Goal: Information Seeking & Learning: Learn about a topic

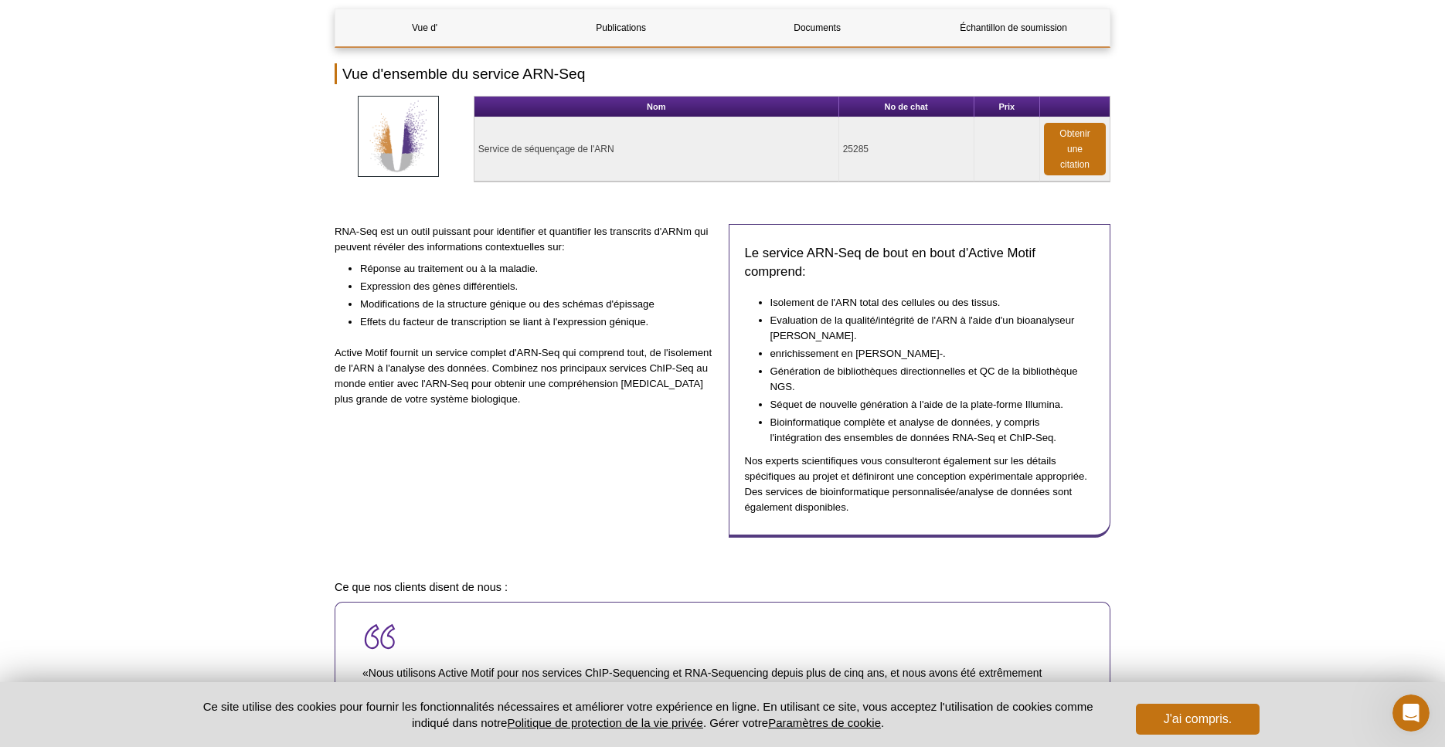
scroll to position [175, 0]
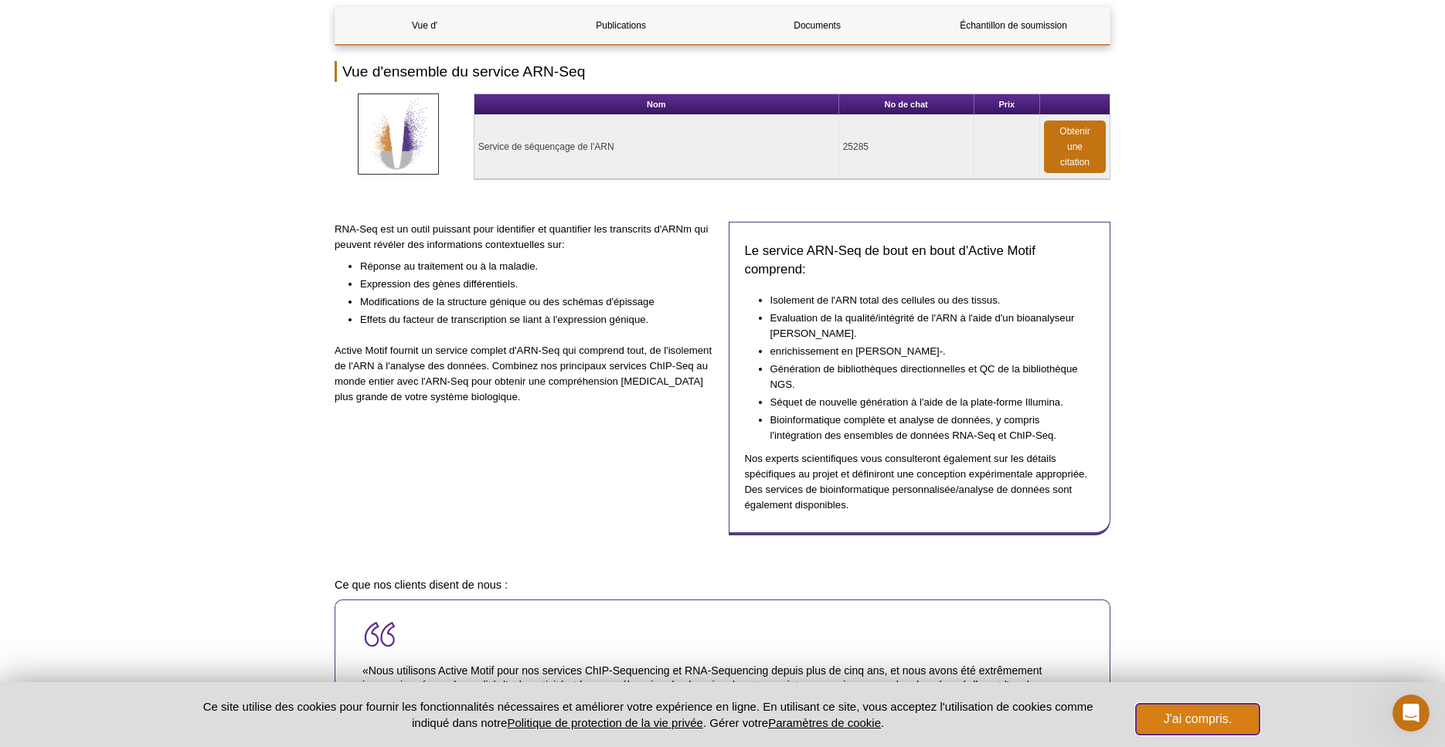
click at [1205, 717] on button "J'ai compris." at bounding box center [1198, 719] width 124 height 31
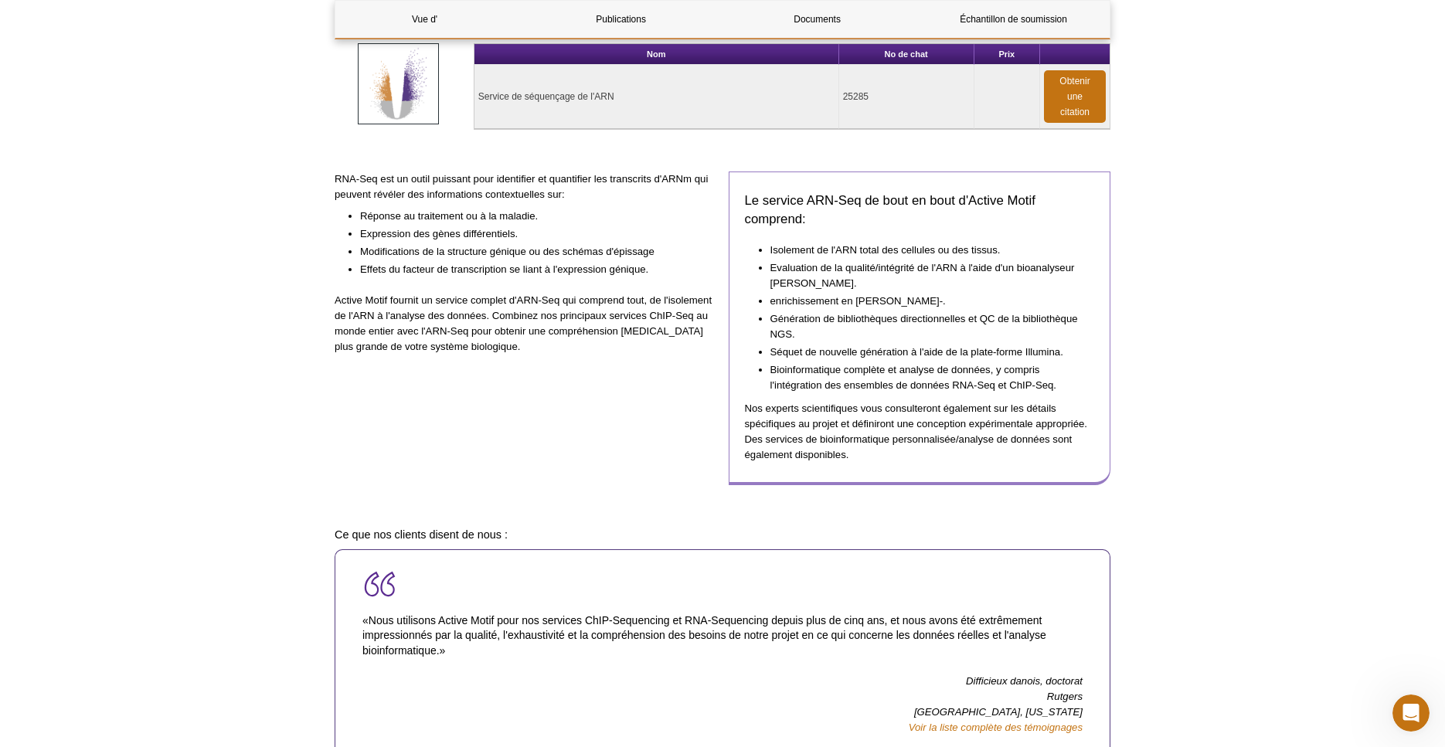
scroll to position [223, 0]
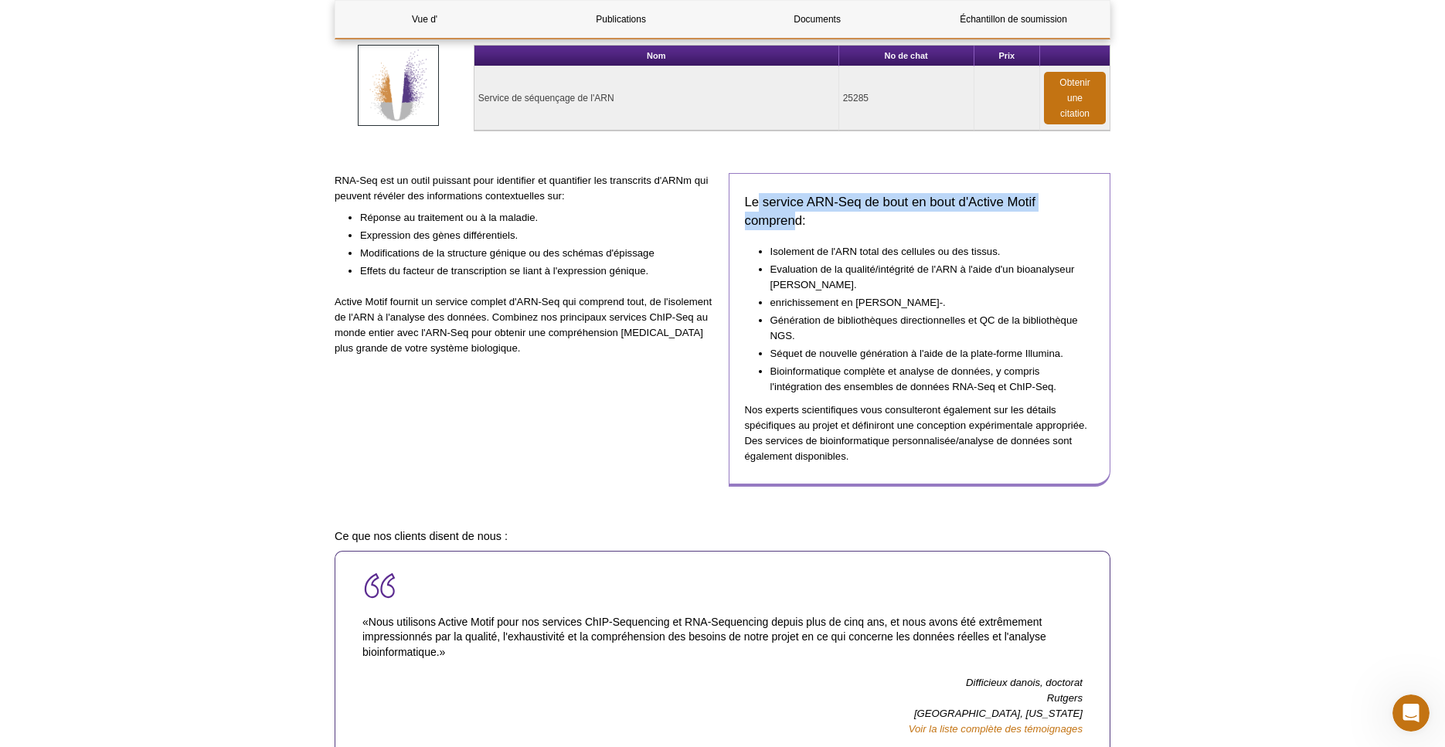
drag, startPoint x: 756, startPoint y: 198, endPoint x: 798, endPoint y: 220, distance: 47.0
click at [798, 220] on h3 "Le service ARN-Seq de bout en bout d'Active Motif comprend:" at bounding box center [920, 211] width 350 height 37
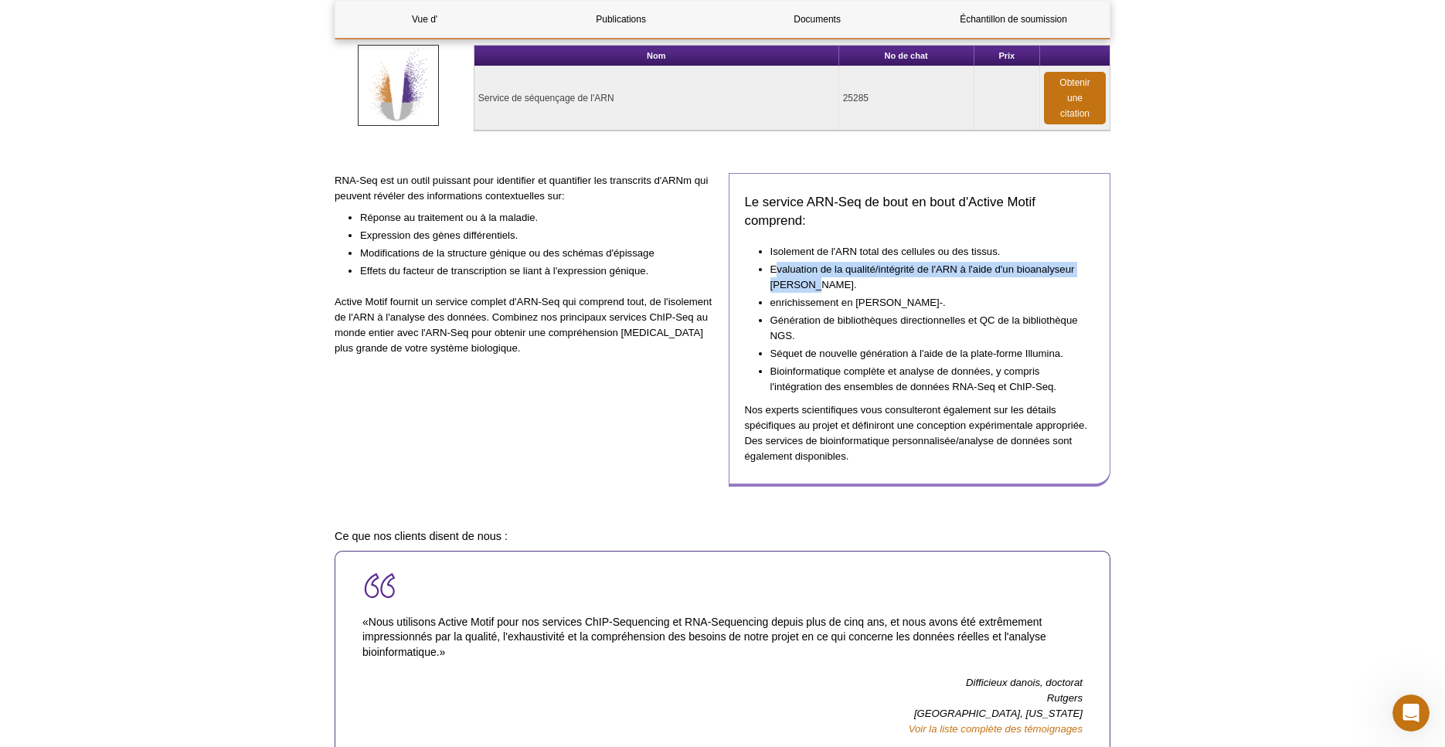
drag, startPoint x: 792, startPoint y: 271, endPoint x: 805, endPoint y: 287, distance: 20.9
click at [805, 287] on li "Evaluation de la qualité/intégrité de l'ARN à l'aide d'un bioanalyseur Agilent." at bounding box center [925, 276] width 309 height 33
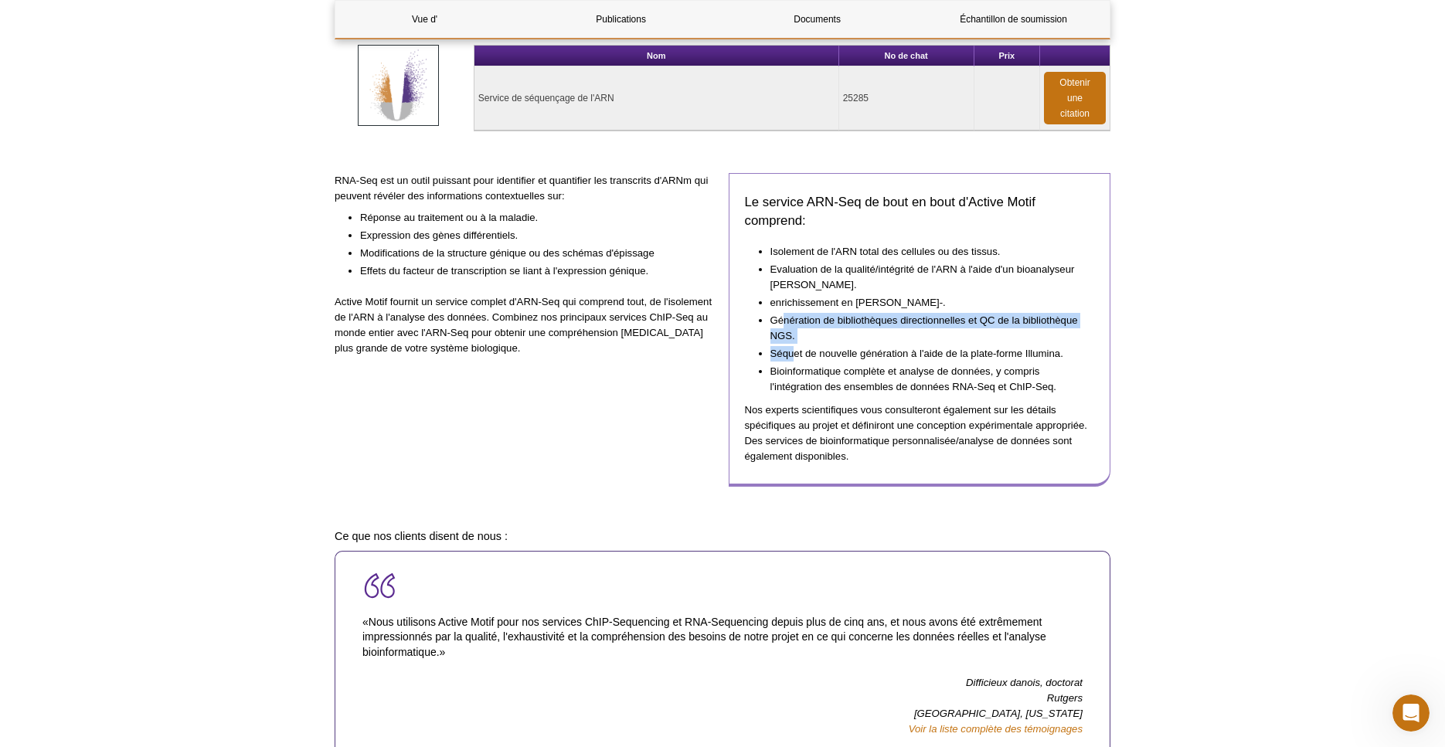
drag, startPoint x: 782, startPoint y: 331, endPoint x: 792, endPoint y: 356, distance: 27.4
click at [792, 356] on ul "Isolement de l'ARN total des cellules ou des tissus. Evaluation de la qualité/i…" at bounding box center [912, 318] width 335 height 153
click at [866, 358] on li "Séquet de nouvelle génération à l'aide de la plate-forme Illumina." at bounding box center [925, 353] width 309 height 18
drag, startPoint x: 769, startPoint y: 360, endPoint x: 791, endPoint y: 376, distance: 27.1
click at [791, 376] on ul "Isolement de l'ARN total des cellules ou des tissus. Evaluation de la qualité/i…" at bounding box center [912, 318] width 335 height 153
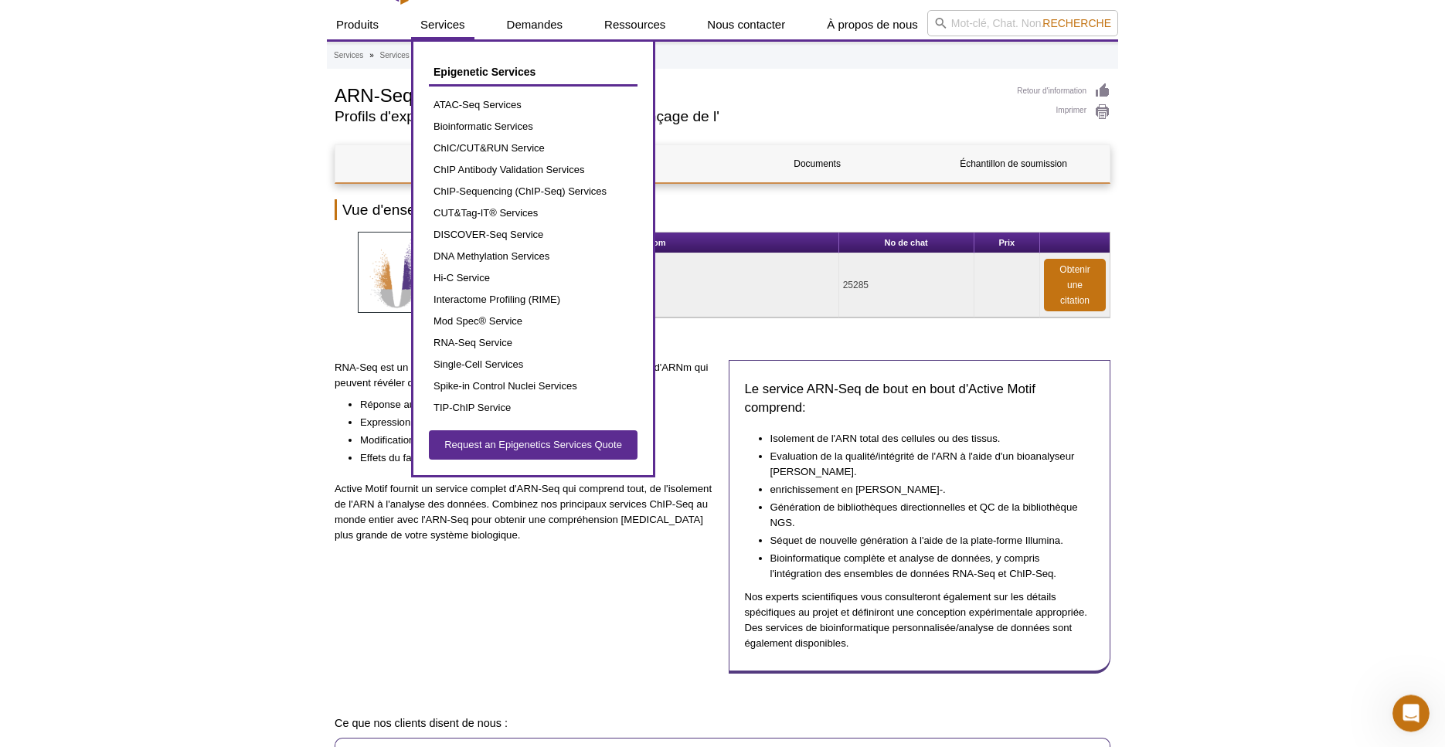
scroll to position [33, 0]
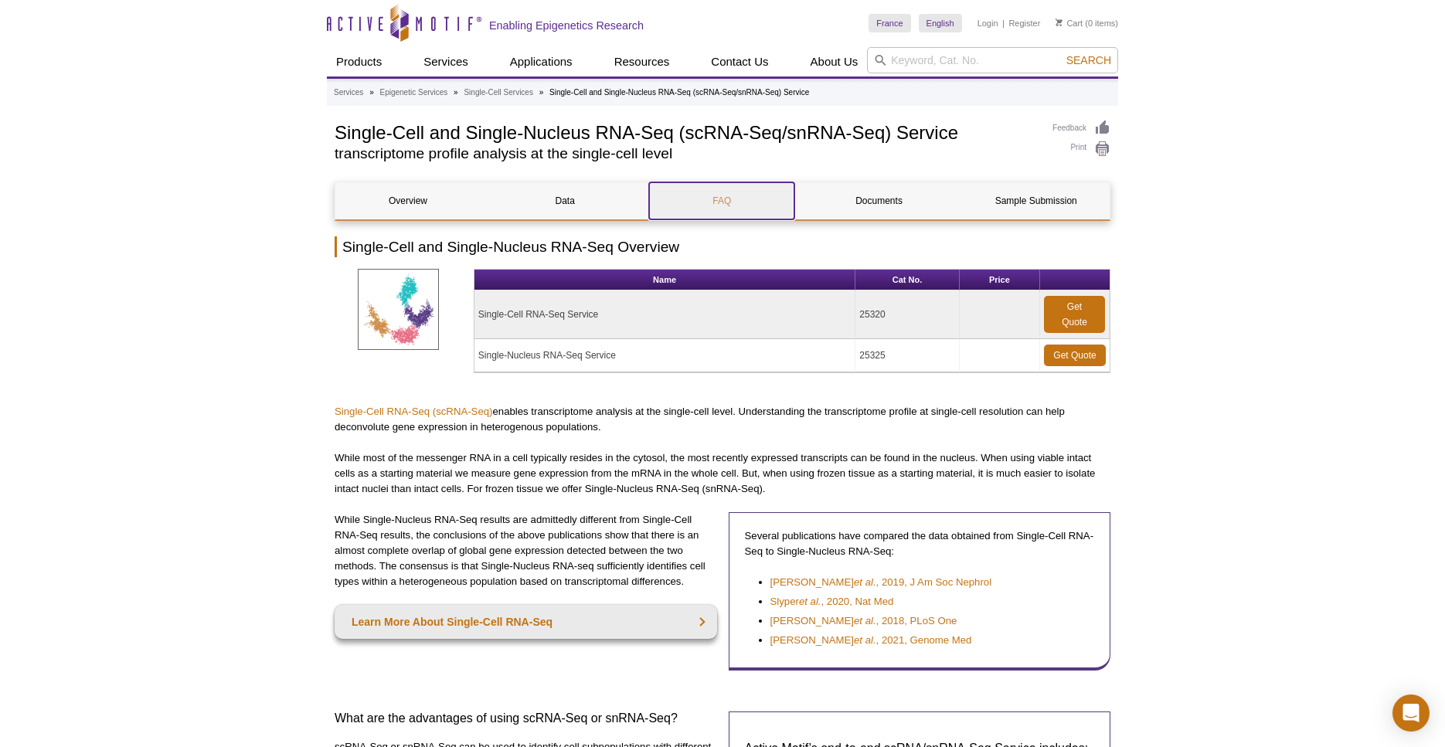
click at [717, 203] on link "FAQ" at bounding box center [721, 200] width 145 height 37
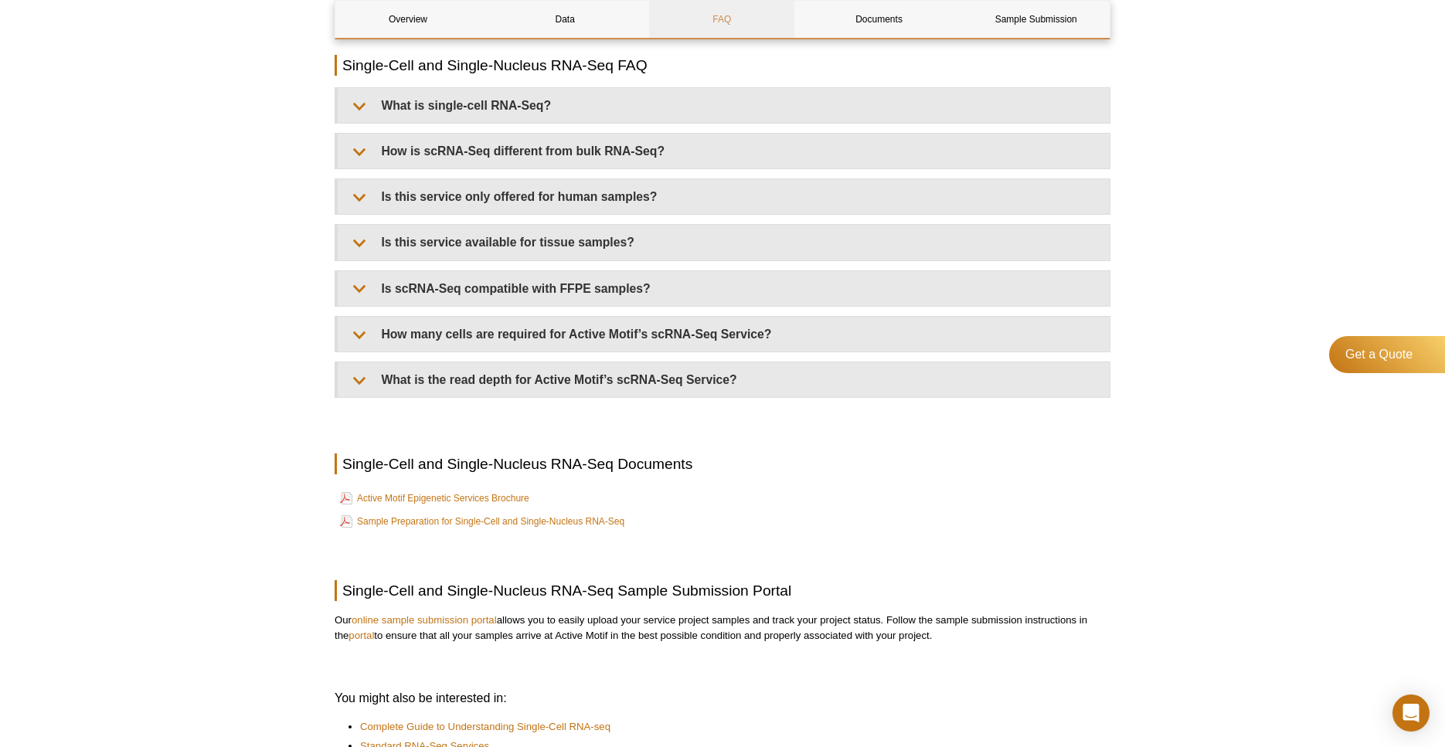
scroll to position [1679, 0]
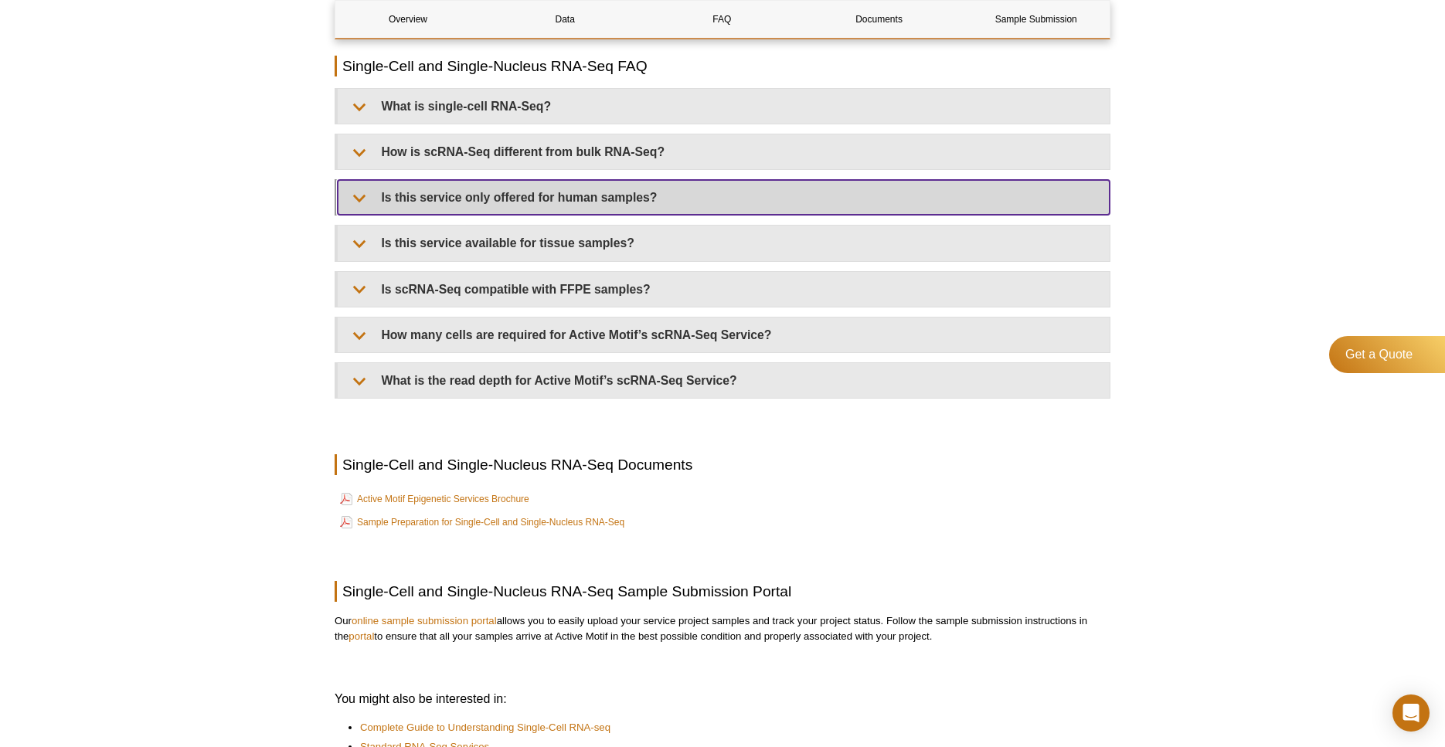
click at [852, 192] on summary "Is this service only offered for human samples?" at bounding box center [724, 197] width 772 height 35
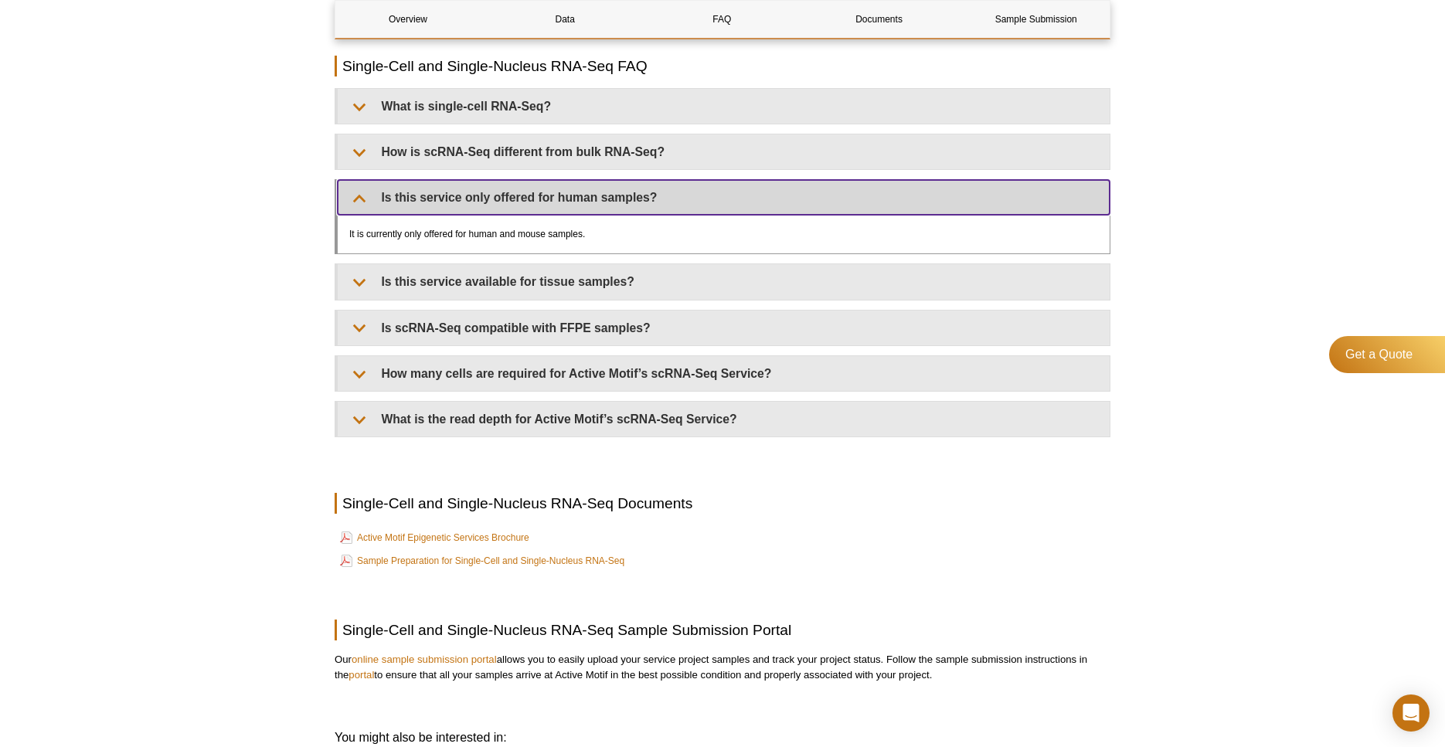
click at [400, 199] on summary "Is this service only offered for human samples?" at bounding box center [724, 197] width 772 height 35
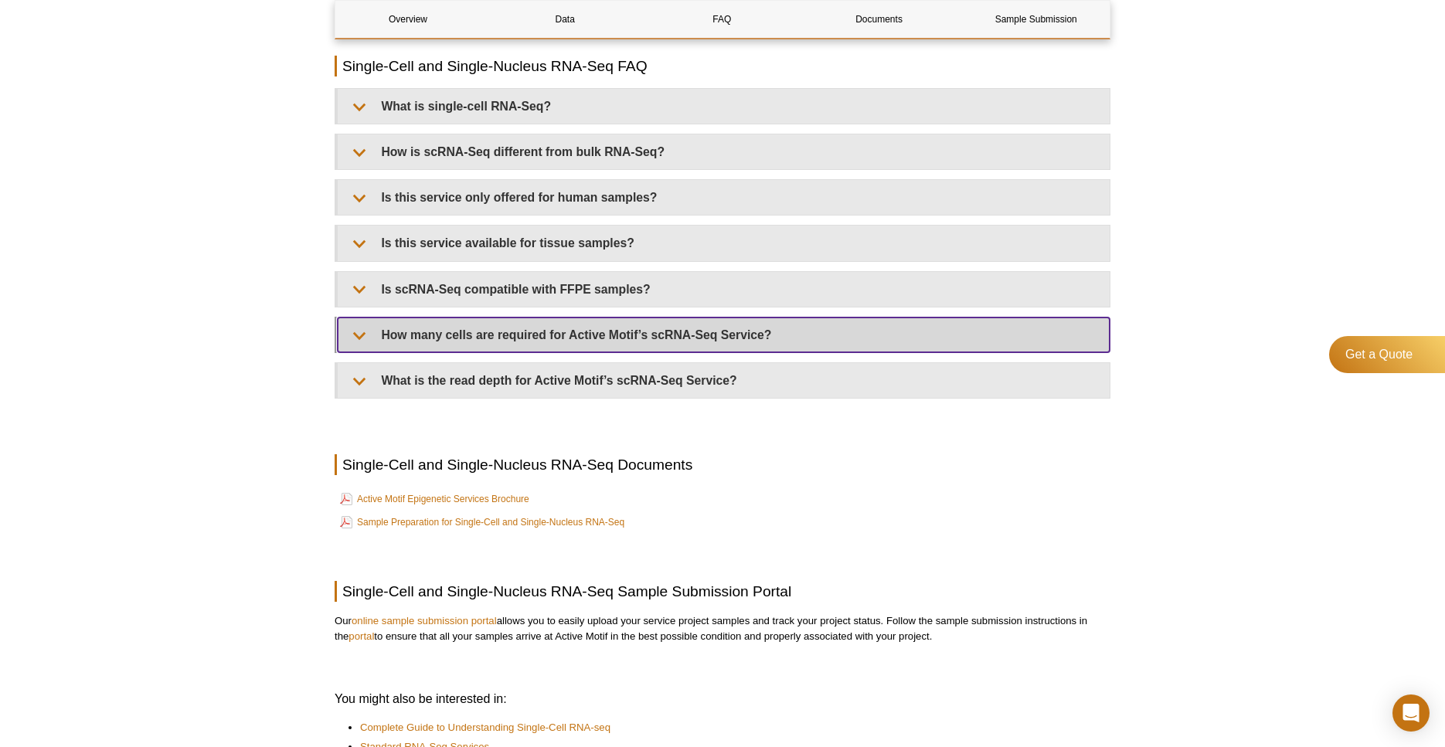
click at [602, 328] on summary "How many cells are required for Active Motif’s scRNA-Seq Service?" at bounding box center [724, 335] width 772 height 35
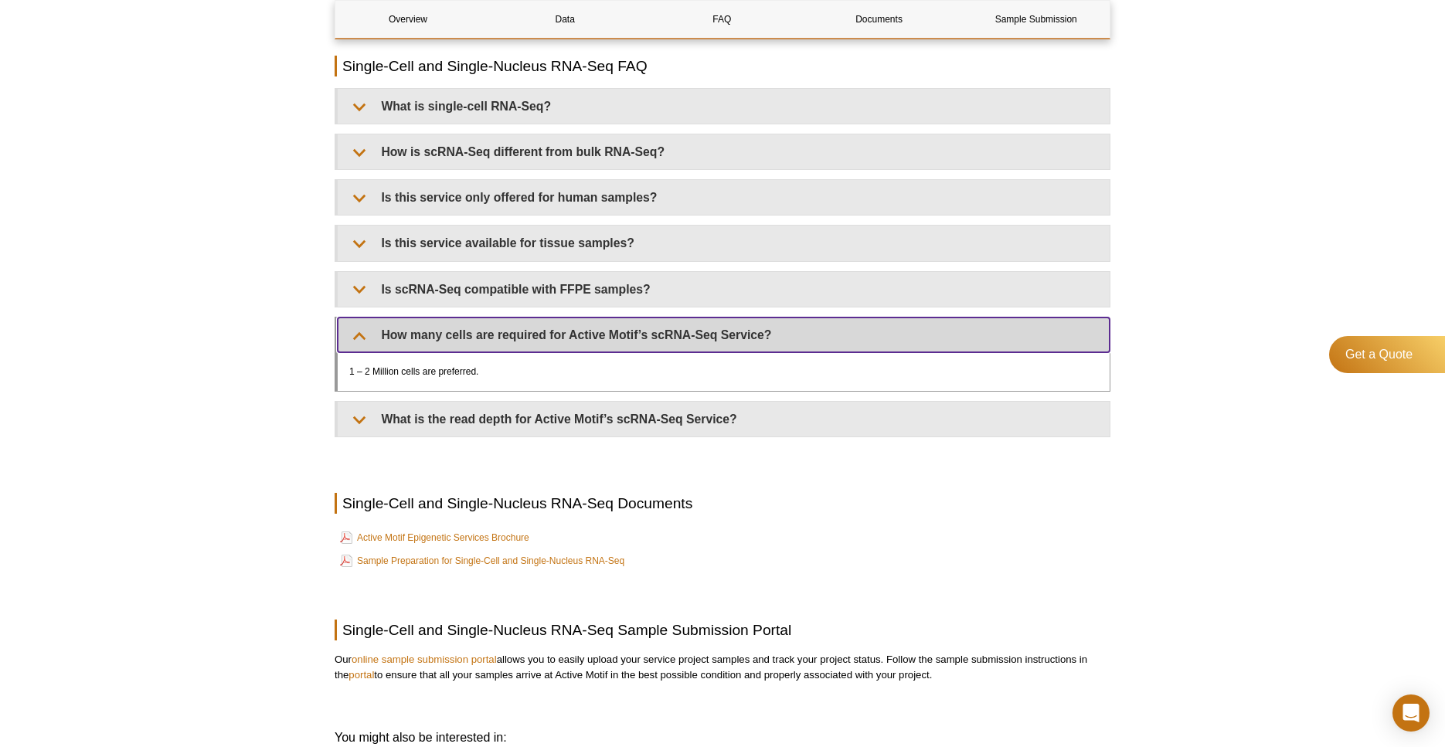
click at [601, 328] on summary "How many cells are required for Active Motif’s scRNA-Seq Service?" at bounding box center [724, 335] width 772 height 35
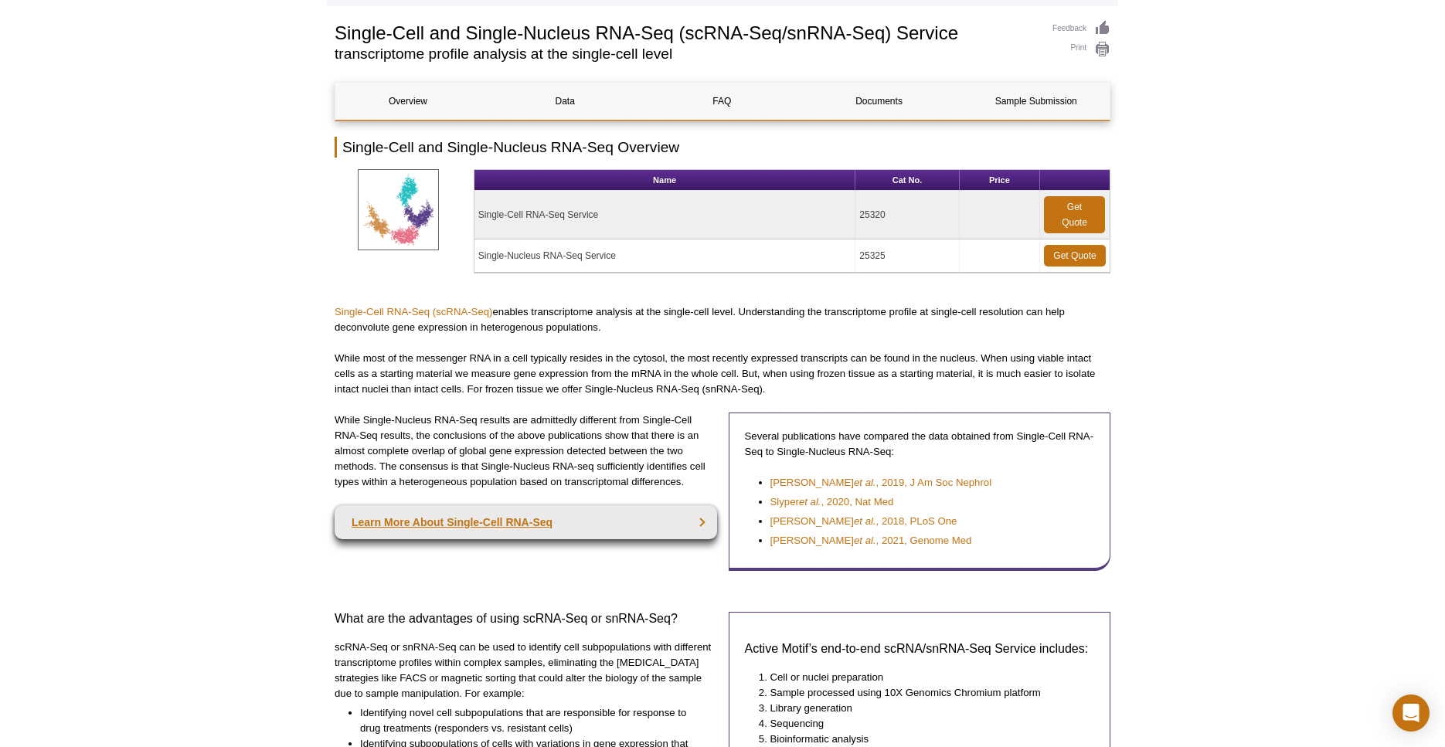
scroll to position [107, 0]
